Goal: Task Accomplishment & Management: Manage account settings

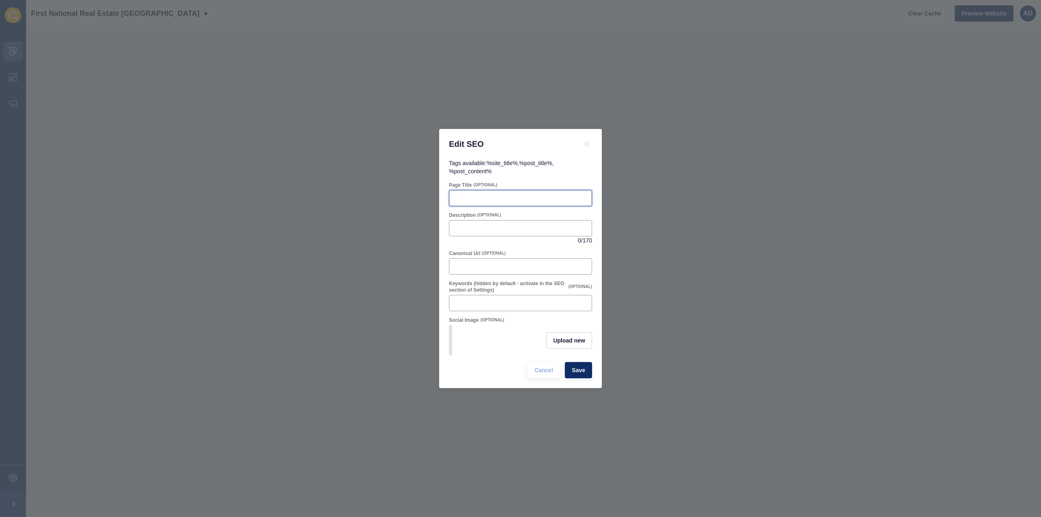
click at [504, 194] on input "Page Title" at bounding box center [520, 198] width 133 height 8
paste input "Bundaberg East Suburb Profile | Lifestyle, Property & Community Guide"
type input "Bundaberg East Suburb Profile | Lifestyle, Property & Community Guide"
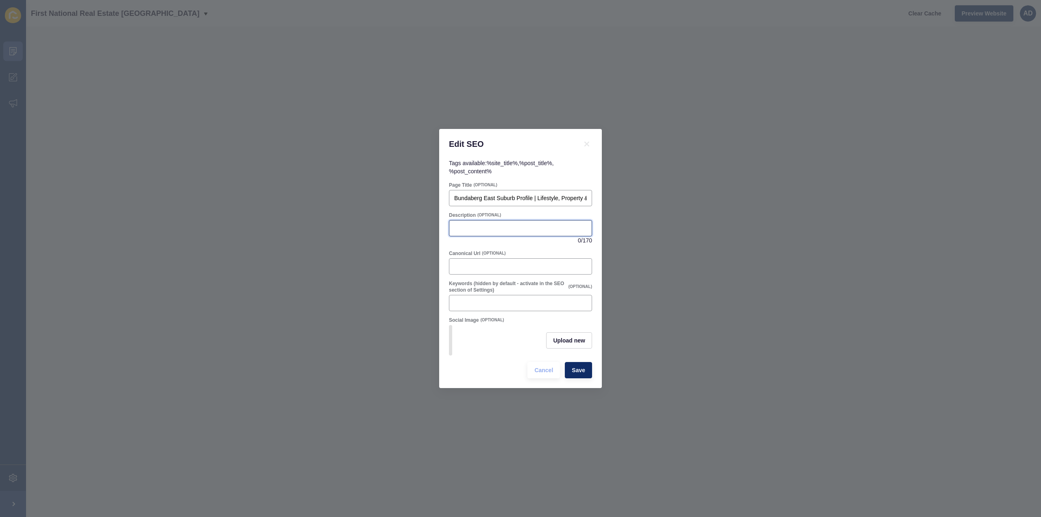
click at [478, 224] on input "Description" at bounding box center [520, 228] width 133 height 8
paste input "Discover [GEOGRAPHIC_DATA], [GEOGRAPHIC_DATA] – a riverside suburb offering fam…"
drag, startPoint x: 481, startPoint y: 224, endPoint x: 697, endPoint y: 225, distance: 216.3
click at [697, 225] on div "Edit SEO Tags available: %site_title% , %post_title% , %post_content% Page Titl…" at bounding box center [520, 258] width 1041 height 517
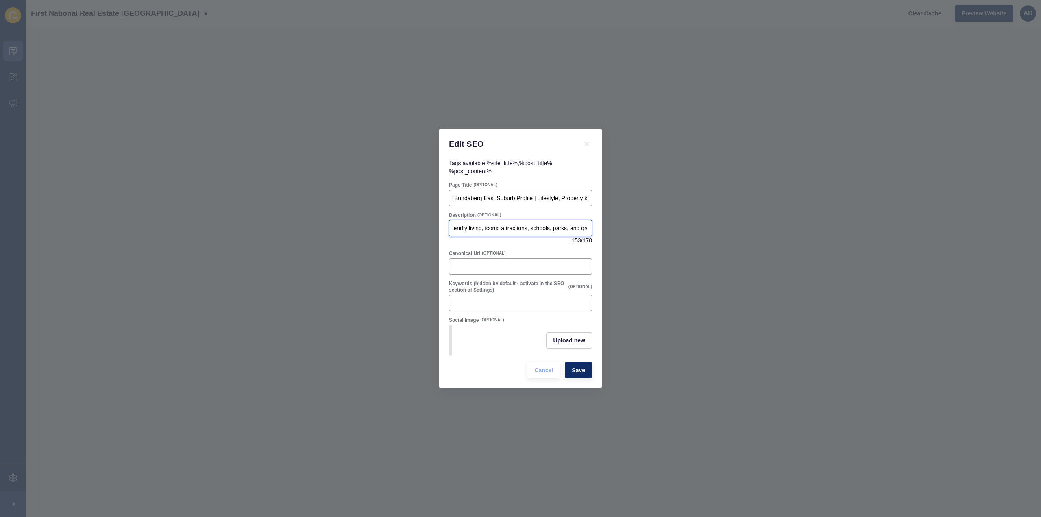
scroll to position [0, 240]
type input "Discover [GEOGRAPHIC_DATA], [GEOGRAPHIC_DATA] – a riverside suburb offering fam…"
click at [584, 374] on span "Save" at bounding box center [578, 370] width 13 height 8
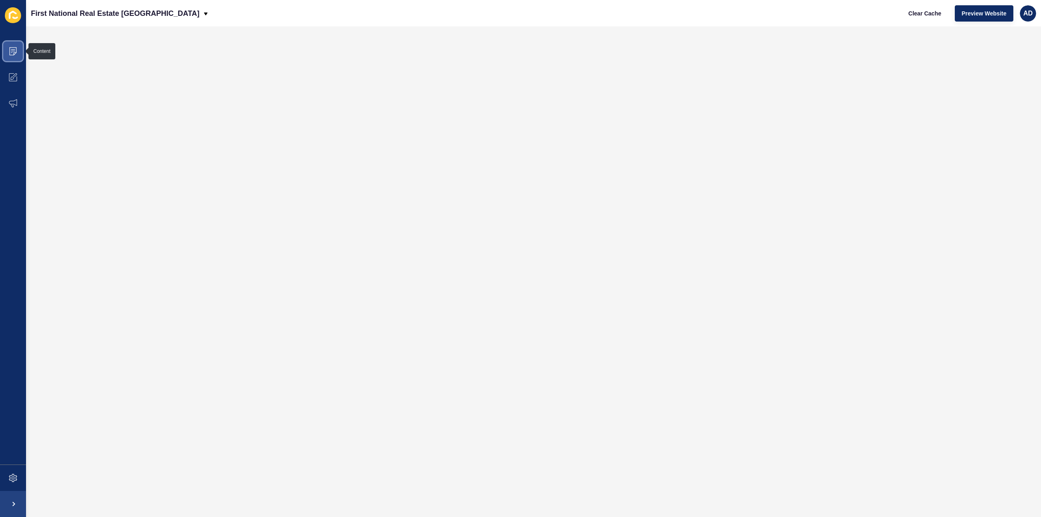
click at [13, 44] on span at bounding box center [13, 51] width 26 height 26
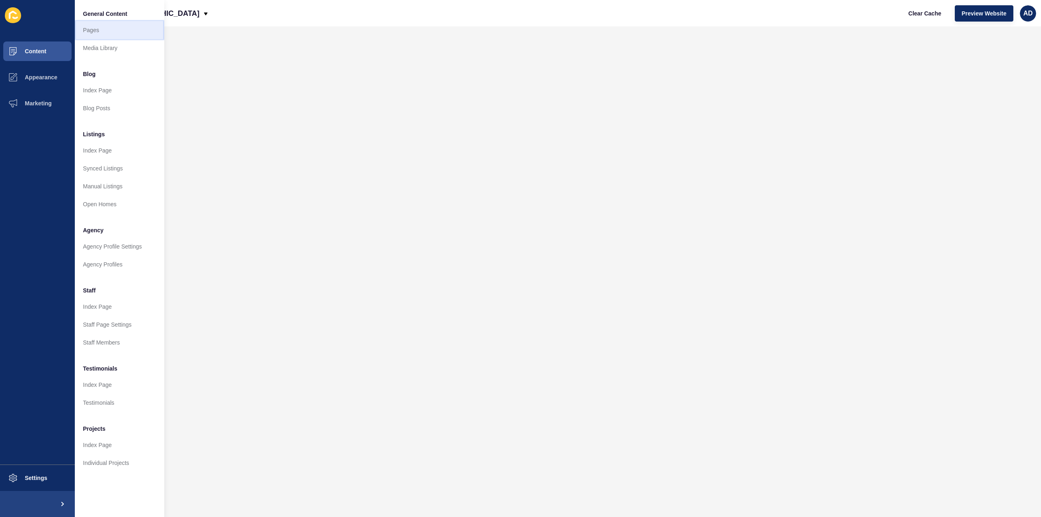
click at [84, 30] on link "Pages" at bounding box center [119, 30] width 89 height 18
